Goal: Check status: Verify the current state of an ongoing process or item

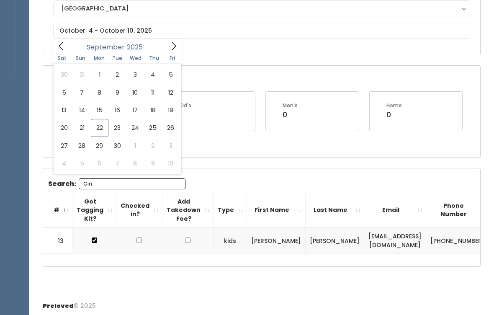
click at [164, 48] on div "[DATE]" at bounding box center [117, 45] width 96 height 13
click at [175, 51] on span at bounding box center [174, 45] width 16 height 13
click at [170, 51] on span at bounding box center [174, 45] width 16 height 13
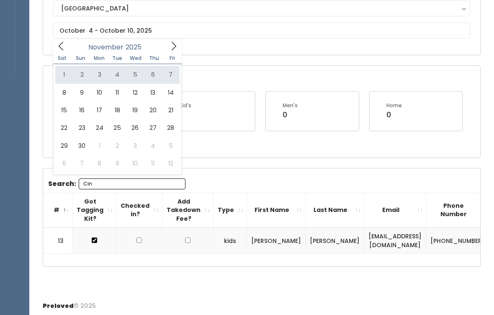
type input "[DATE] to [DATE]"
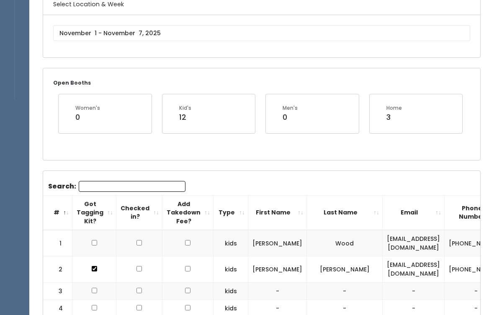
scroll to position [94, 0]
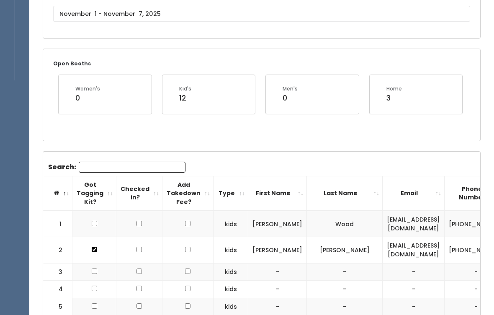
click at [160, 167] on input "Search:" at bounding box center [132, 167] width 107 height 11
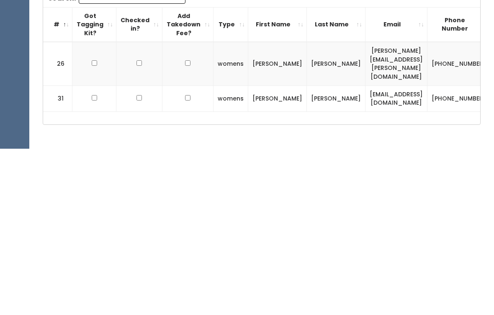
scroll to position [125, 0]
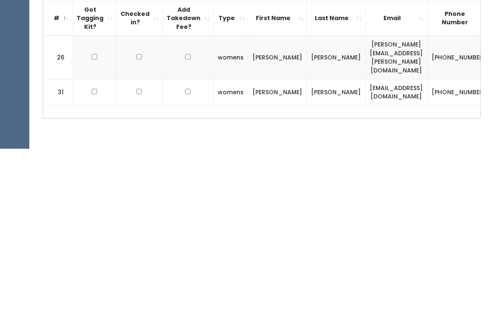
type input "Nata"
click at [91, 245] on td at bounding box center [94, 258] width 44 height 26
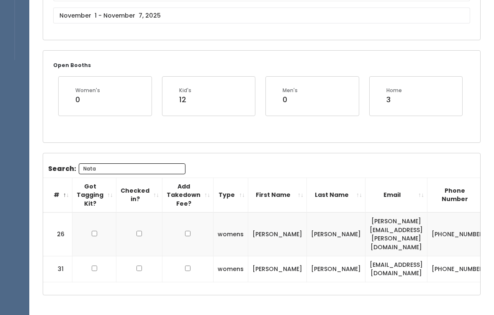
click at [86, 256] on td at bounding box center [94, 269] width 44 height 26
click at [85, 256] on td at bounding box center [94, 269] width 44 height 26
click at [92, 266] on input "checkbox" at bounding box center [94, 268] width 5 height 5
checkbox input "true"
